Goal: Task Accomplishment & Management: Use online tool/utility

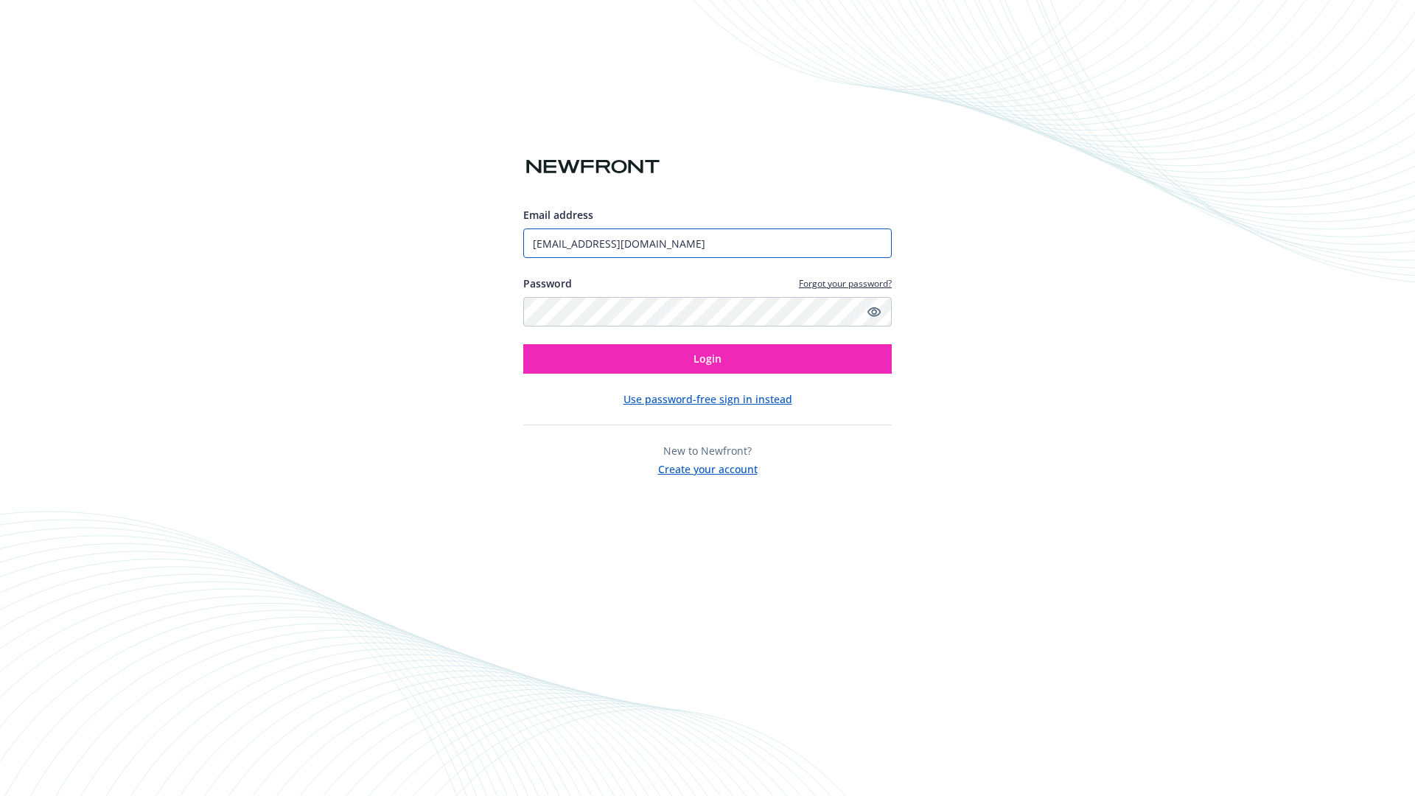
type input "[EMAIL_ADDRESS][DOMAIN_NAME]"
click at [707, 359] on span "Login" at bounding box center [707, 358] width 28 height 14
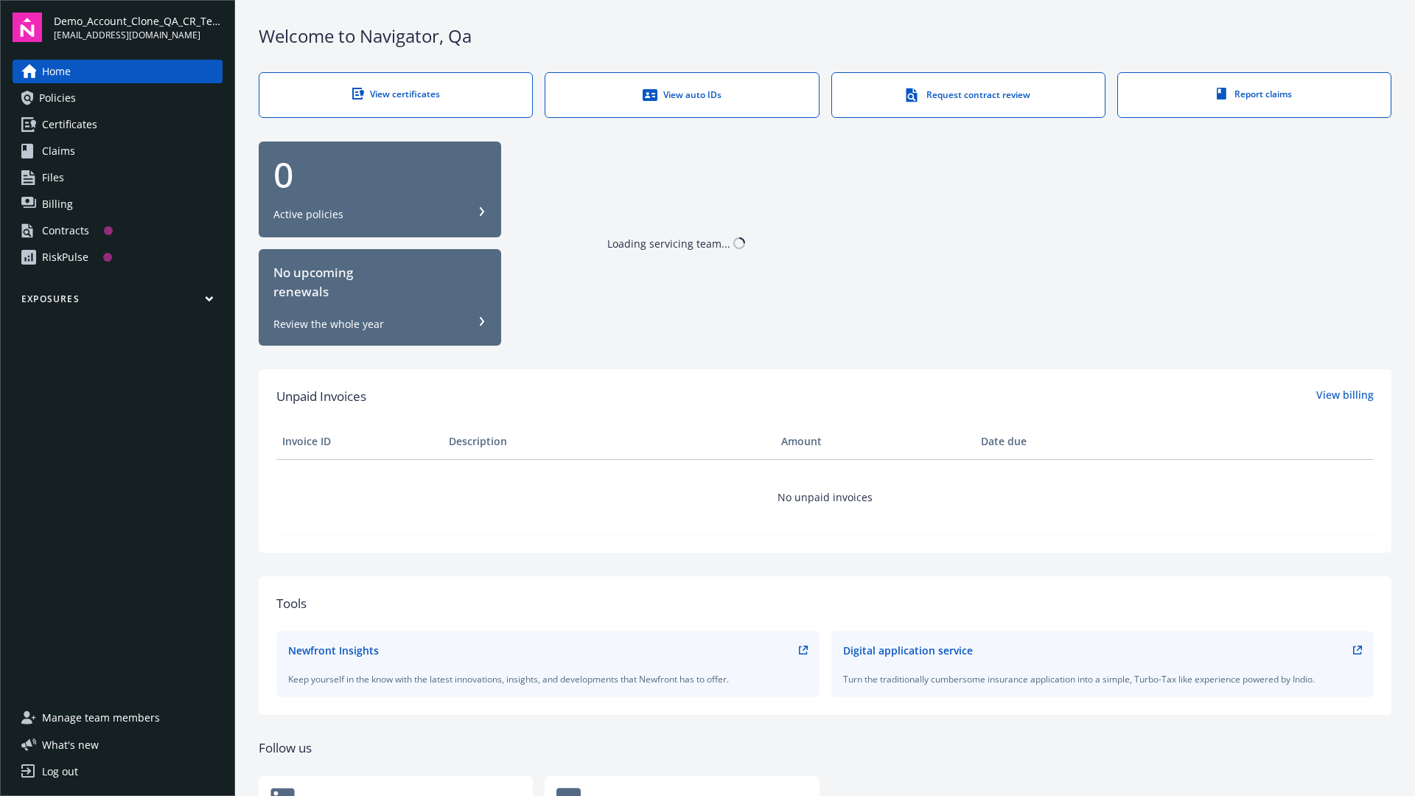
click at [138, 27] on span "Demo_Account_Clone_QA_CR_Tests_Prospect" at bounding box center [138, 20] width 169 height 15
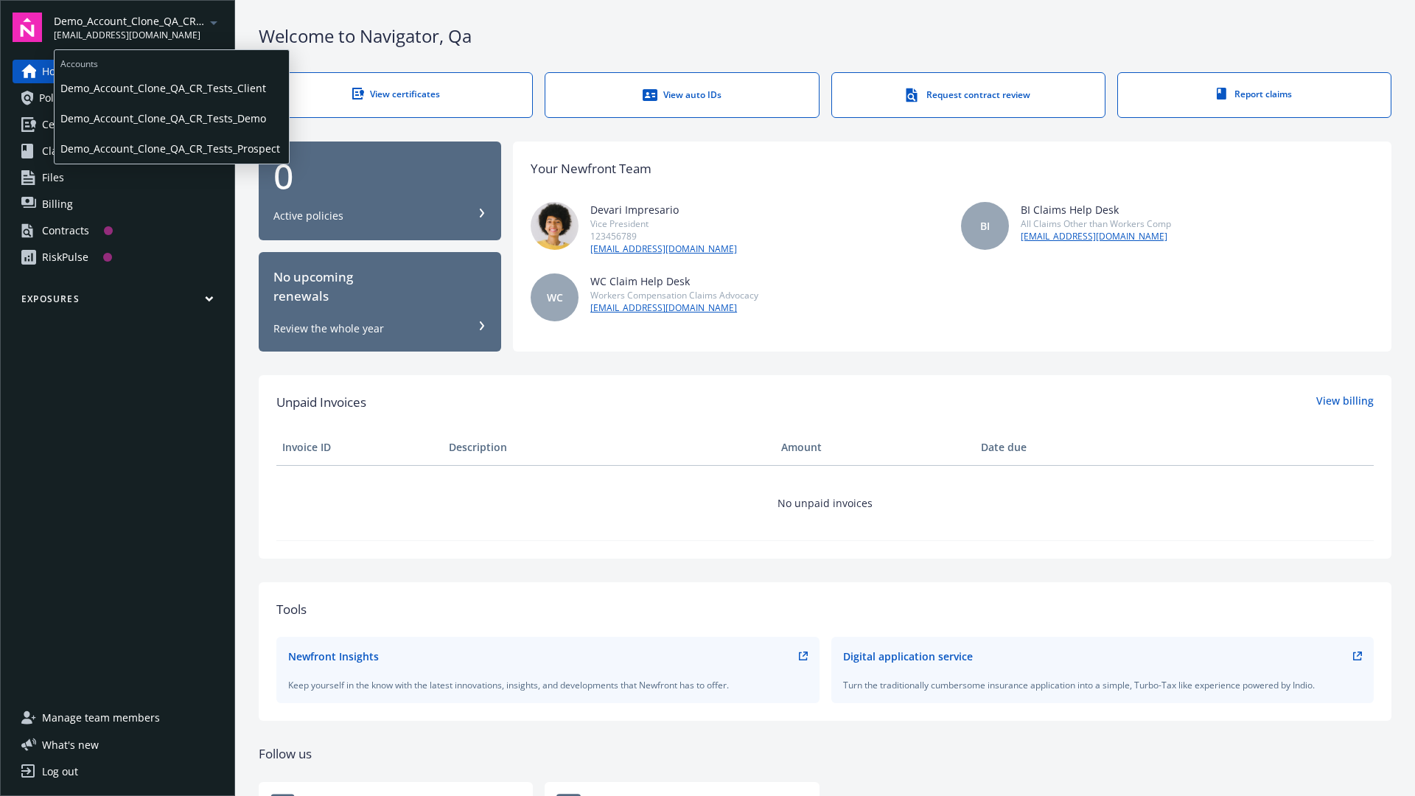
click at [170, 88] on span "Demo_Account_Clone_QA_CR_Tests_Client" at bounding box center [171, 88] width 223 height 30
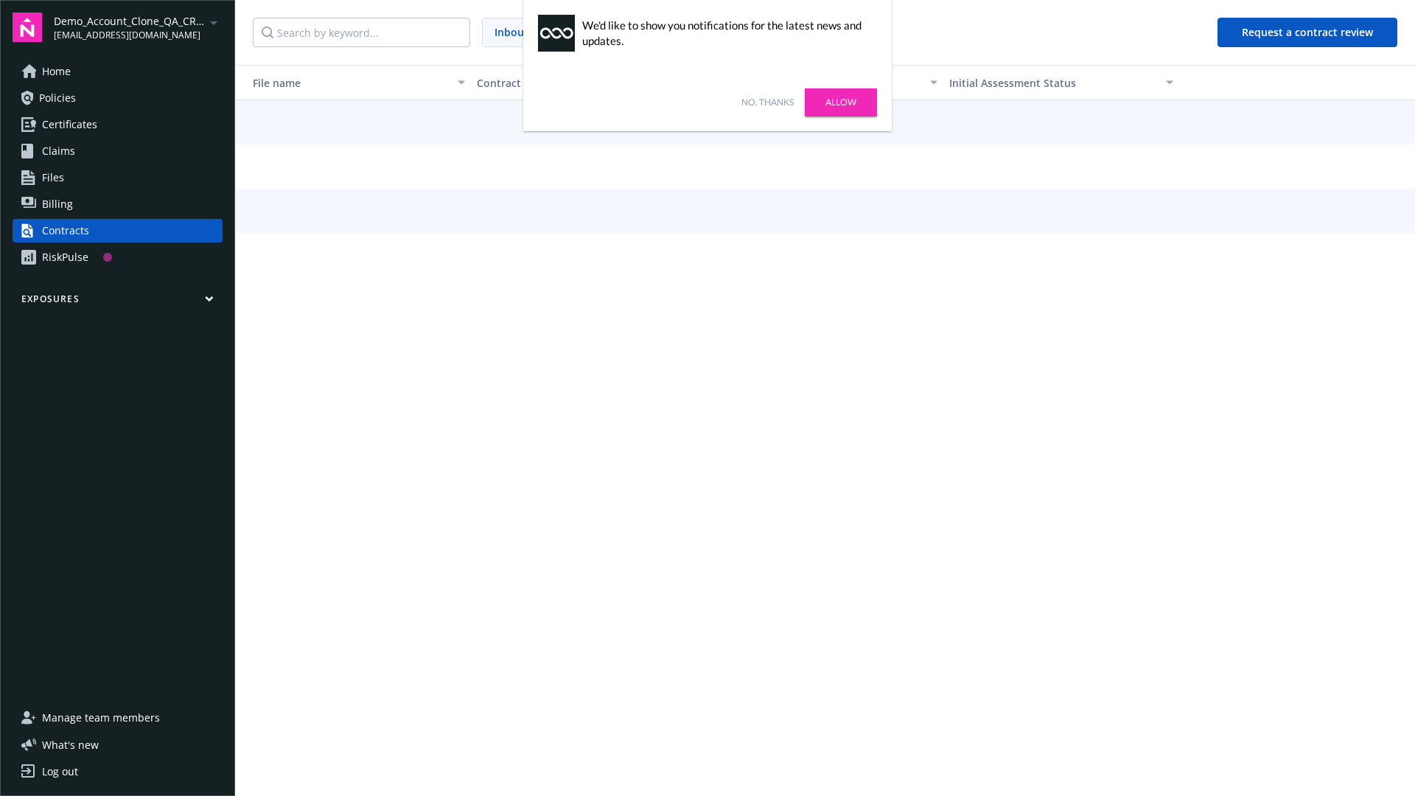
click at [767, 102] on link "No, thanks" at bounding box center [767, 102] width 52 height 13
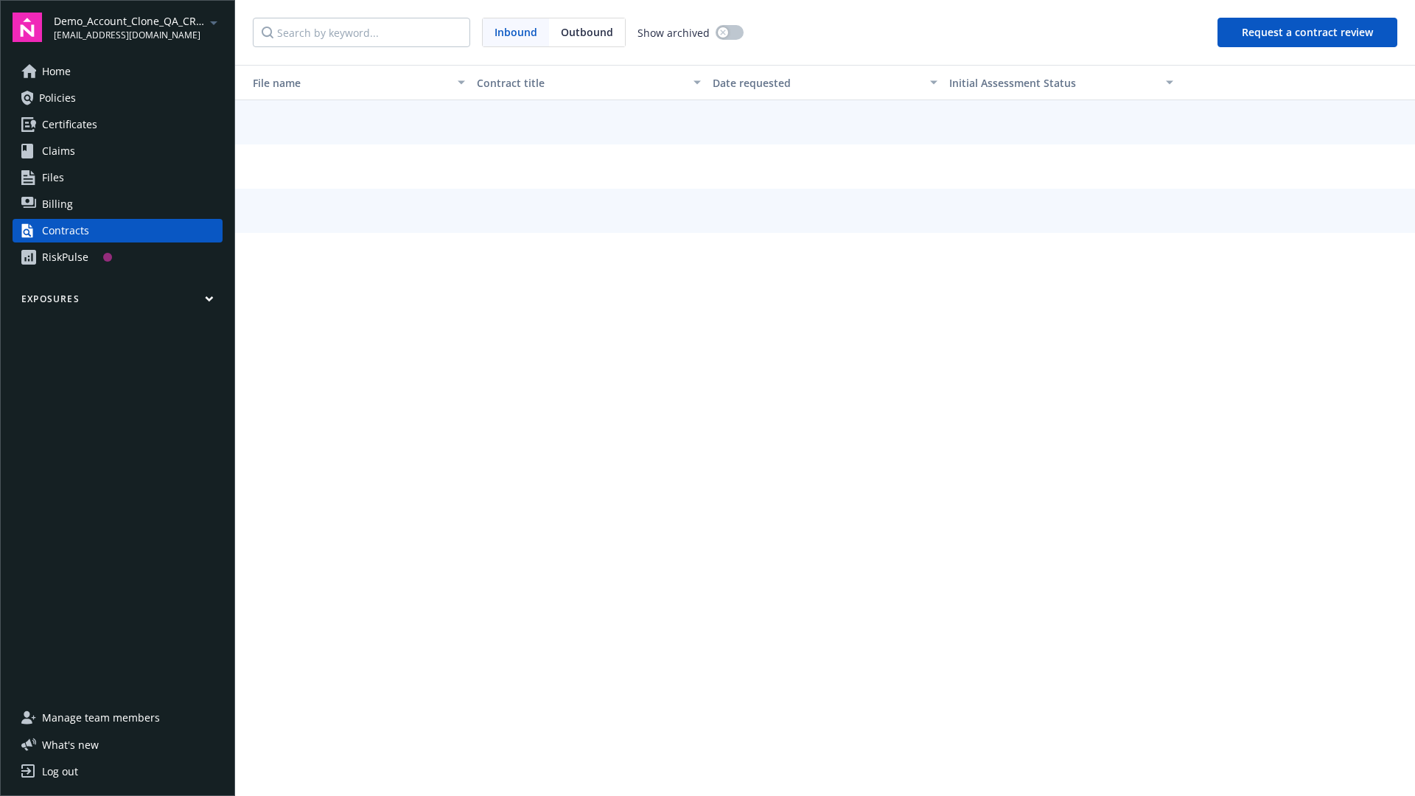
click at [1308, 32] on button "Request a contract review" at bounding box center [1307, 32] width 180 height 29
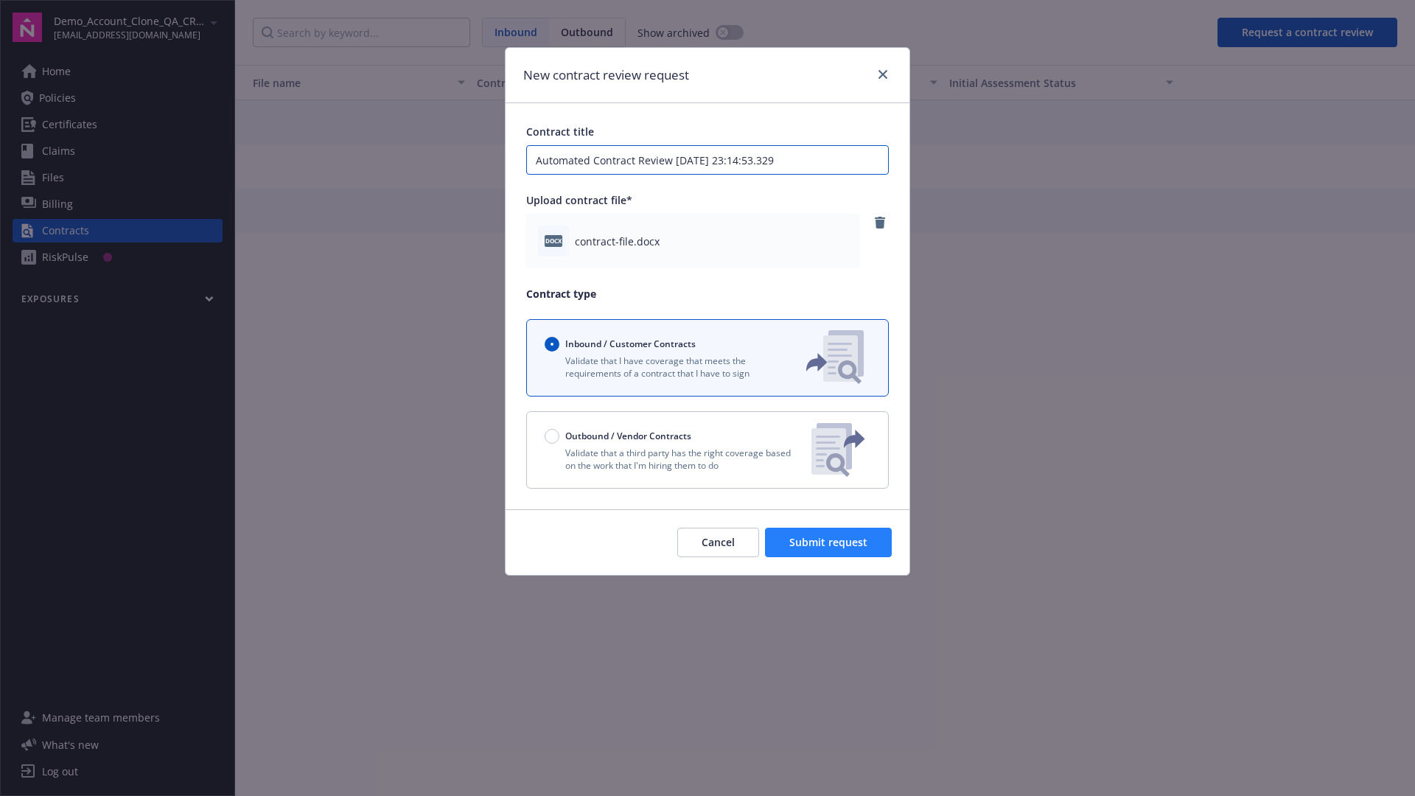
type input "Automated Contract Review [DATE] 23:14:53.329"
click at [829, 542] on span "Submit request" at bounding box center [828, 542] width 78 height 14
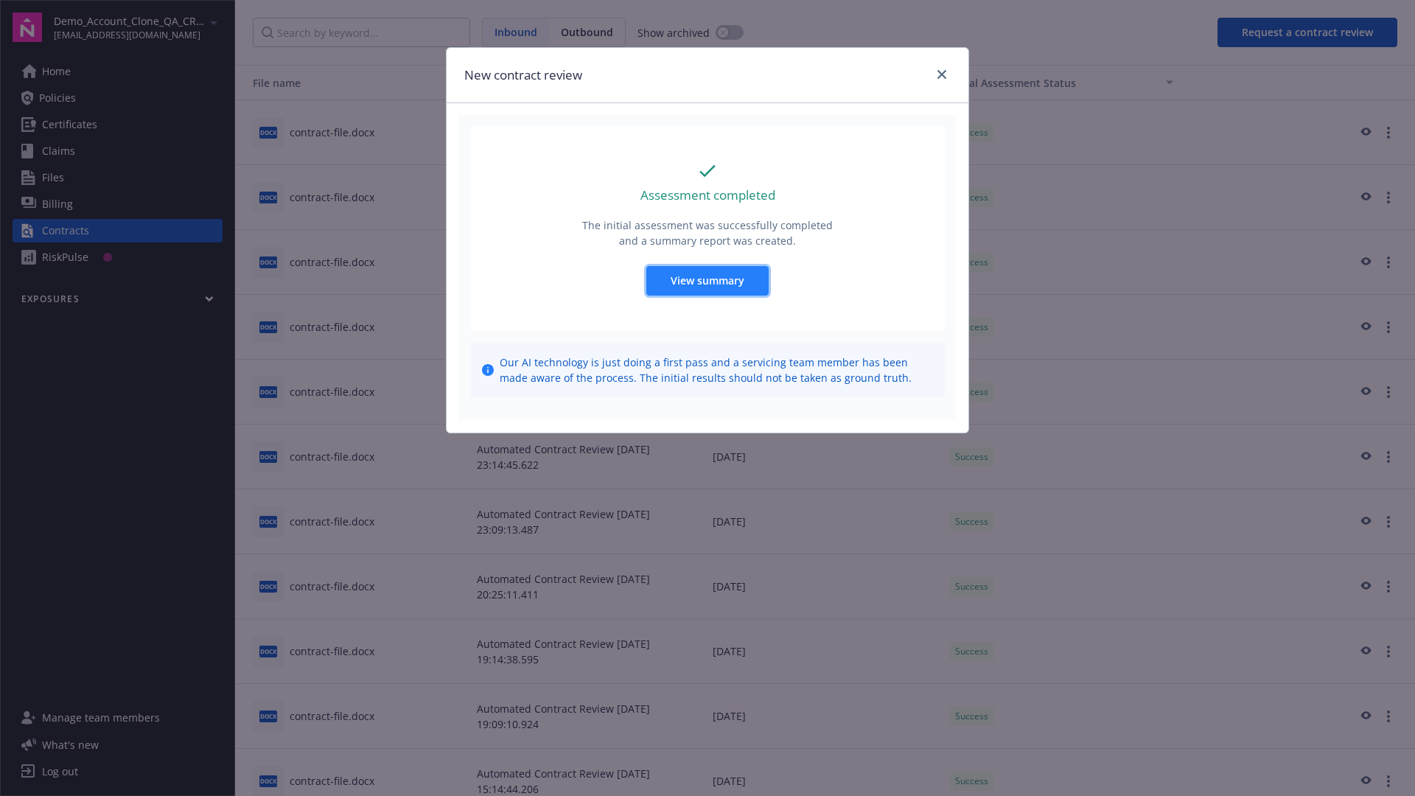
click at [707, 280] on span "View summary" at bounding box center [708, 280] width 74 height 14
